Goal: Transaction & Acquisition: Purchase product/service

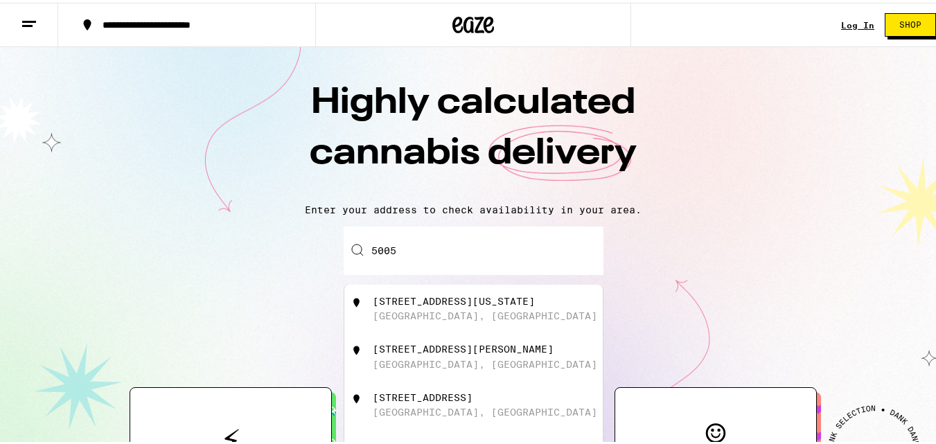
type input "[STREET_ADDRESS]"
type input "Unit #1"
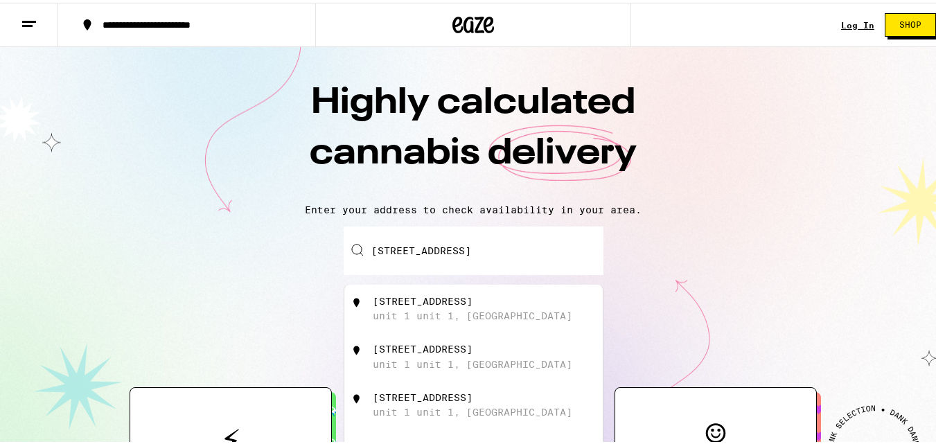
click at [497, 315] on div "unit 1 unit 1, [GEOGRAPHIC_DATA]" at bounding box center [472, 312] width 199 height 11
type input "[STREET_ADDRESS]"
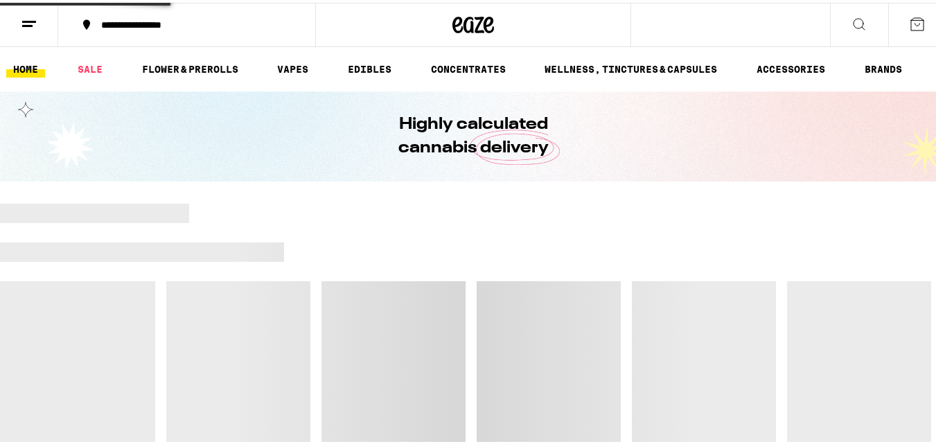
click at [497, 315] on div at bounding box center [473, 346] width 946 height 291
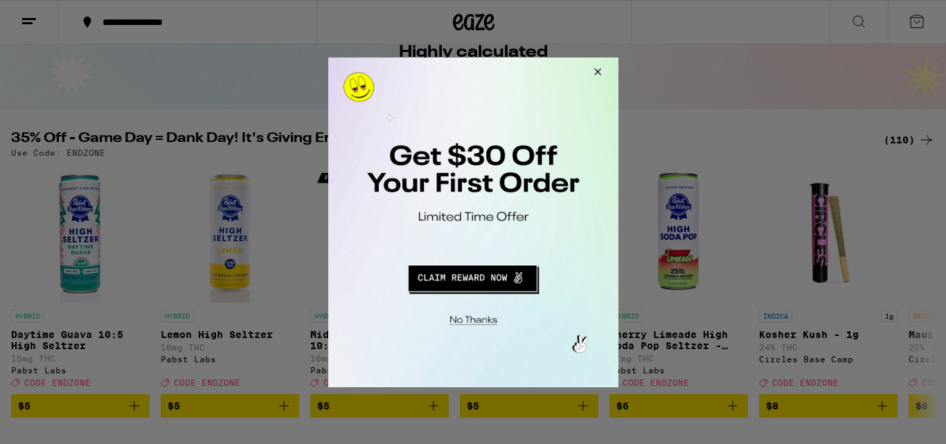
click at [593, 71] on button "Close Modal" at bounding box center [594, 73] width 37 height 33
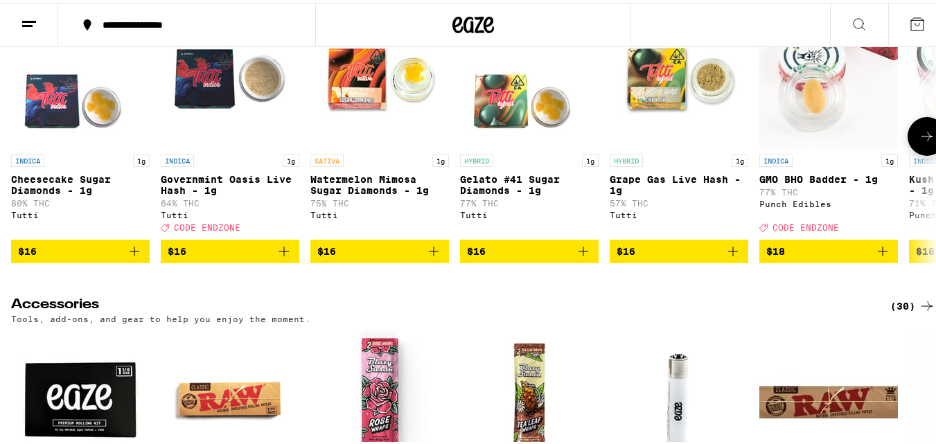
scroll to position [5124, 0]
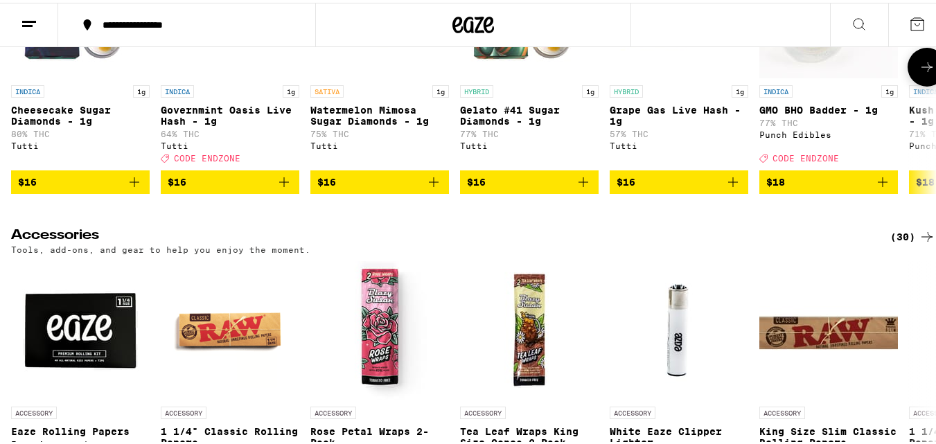
click at [920, 73] on icon at bounding box center [926, 64] width 17 height 17
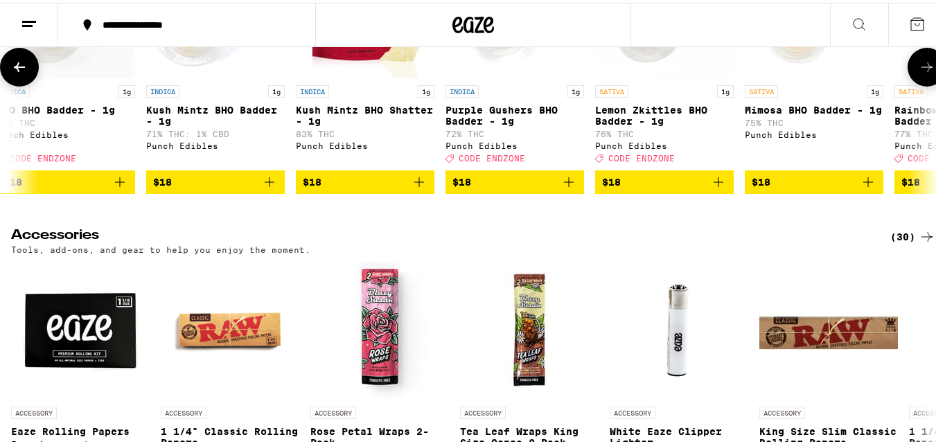
click at [920, 73] on icon at bounding box center [926, 64] width 17 height 17
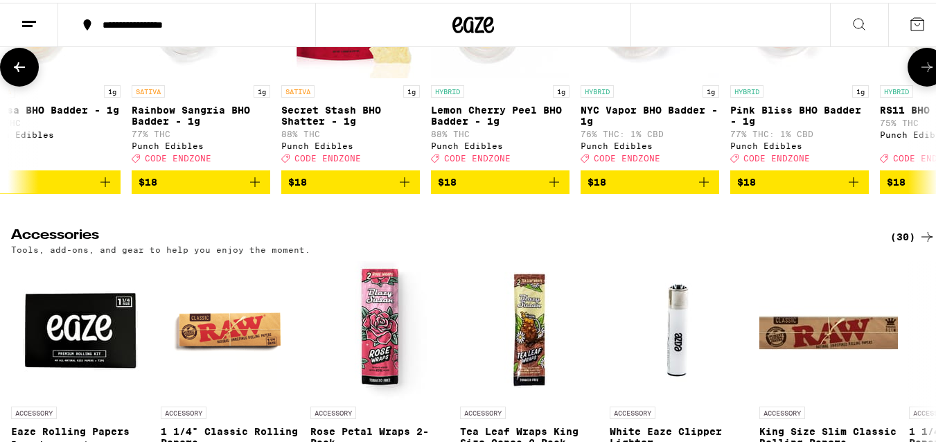
click at [919, 73] on icon at bounding box center [926, 64] width 17 height 17
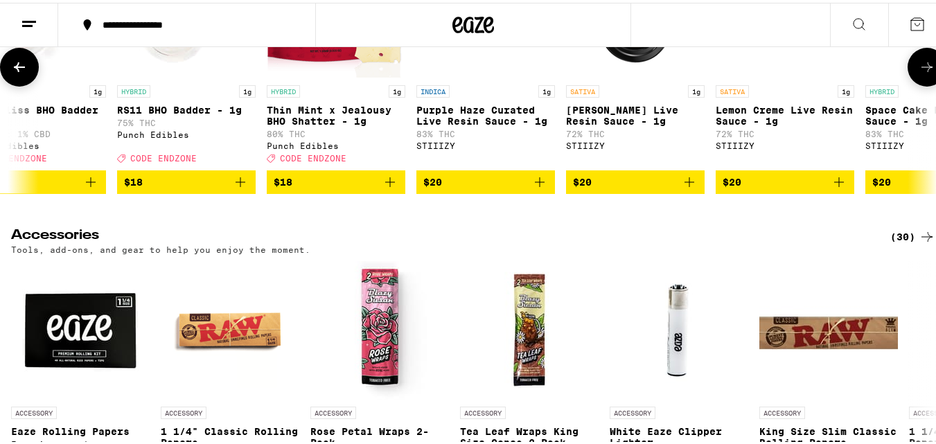
click at [919, 73] on icon at bounding box center [926, 64] width 17 height 17
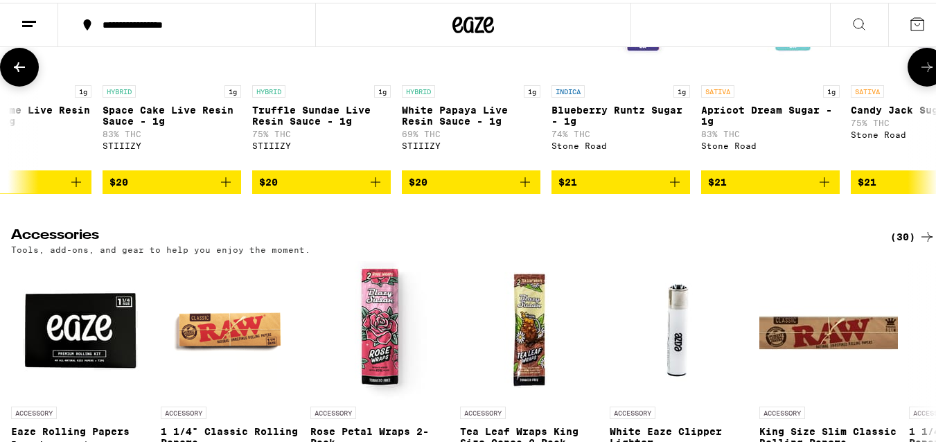
click at [919, 73] on icon at bounding box center [926, 64] width 17 height 17
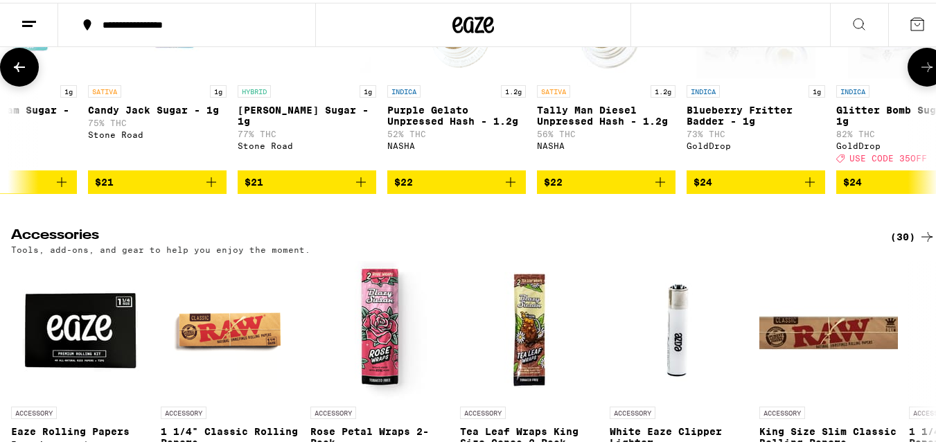
click at [919, 73] on icon at bounding box center [926, 64] width 17 height 17
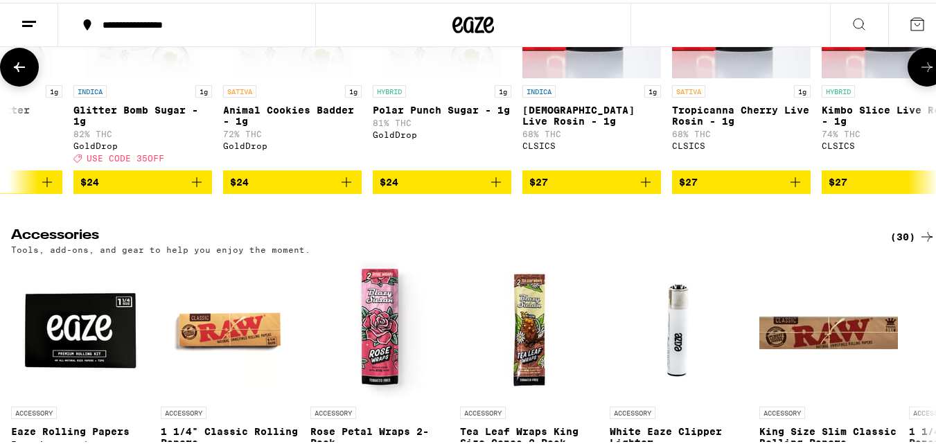
click at [919, 73] on icon at bounding box center [926, 64] width 17 height 17
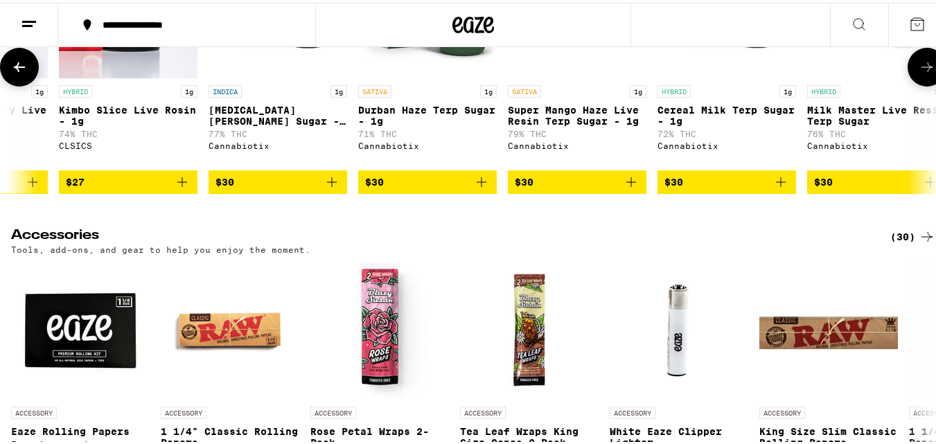
click at [919, 73] on icon at bounding box center [926, 64] width 17 height 17
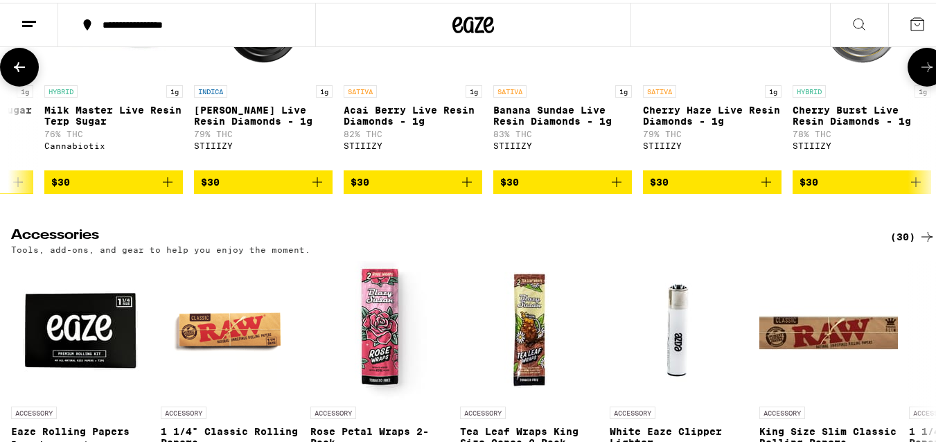
click at [919, 73] on icon at bounding box center [926, 64] width 17 height 17
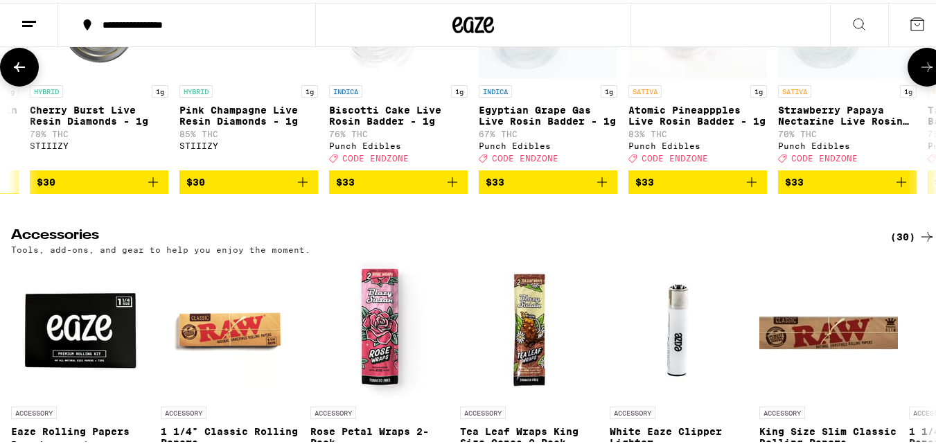
click at [919, 73] on icon at bounding box center [926, 64] width 17 height 17
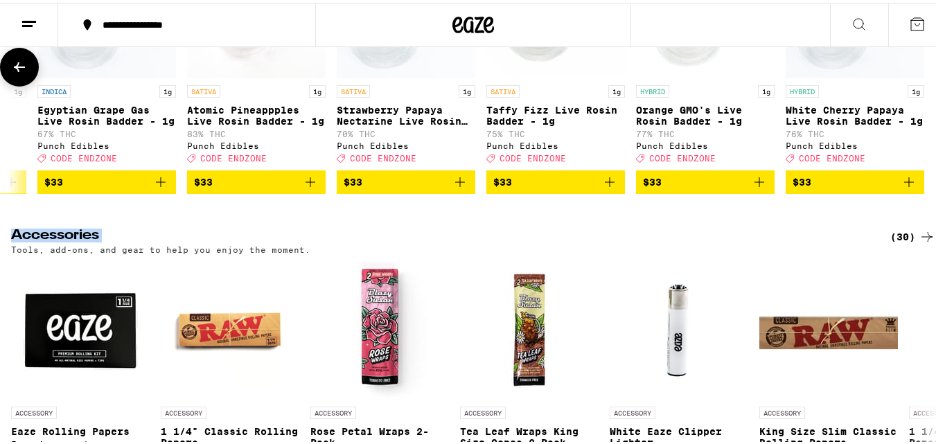
click at [919, 84] on div at bounding box center [926, 64] width 39 height 39
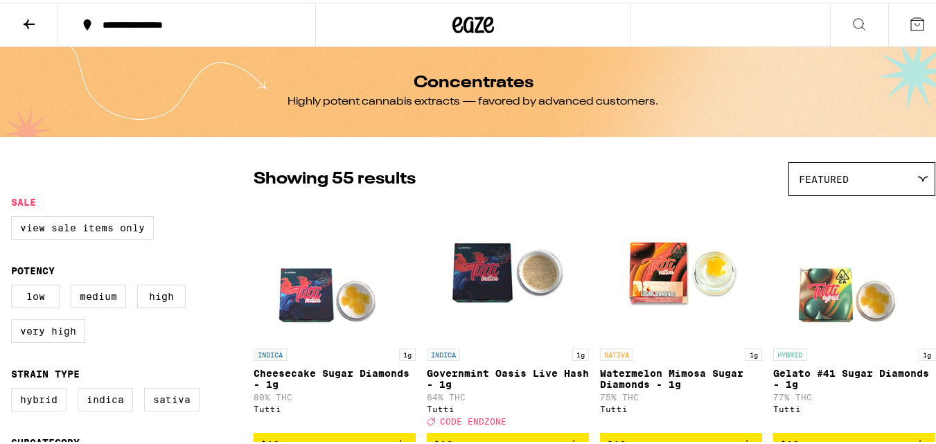
click at [24, 15] on icon at bounding box center [29, 21] width 17 height 17
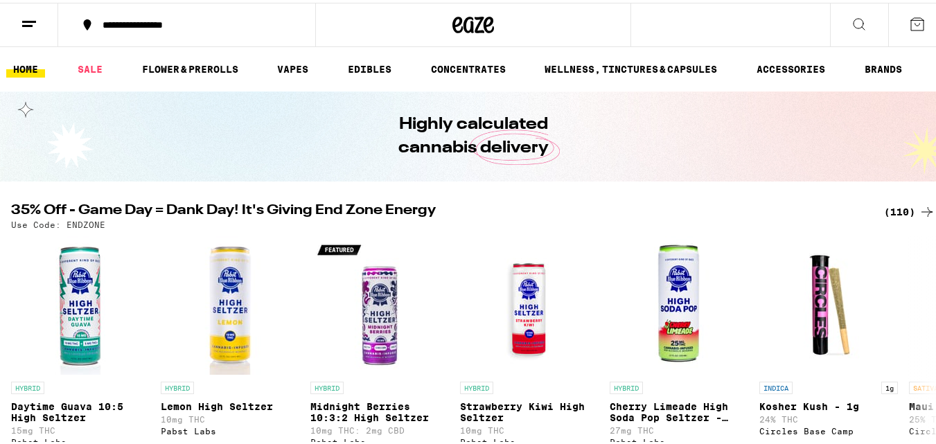
scroll to position [138, 0]
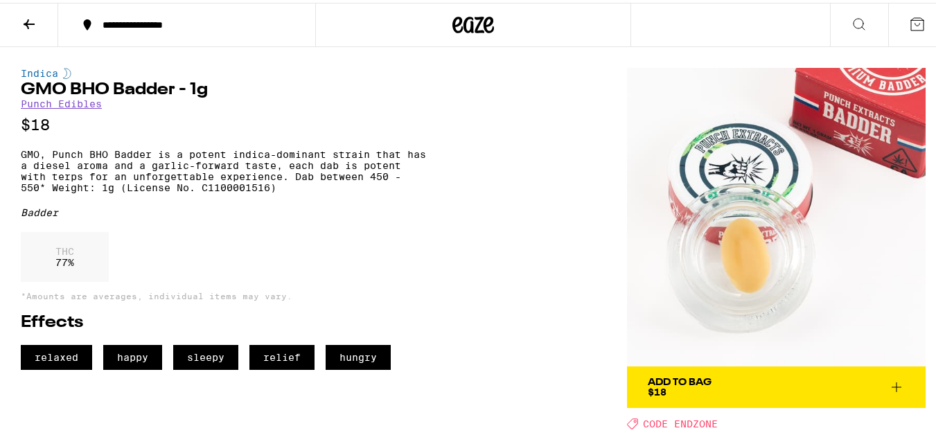
scroll to position [69, 0]
